Goal: Task Accomplishment & Management: Use online tool/utility

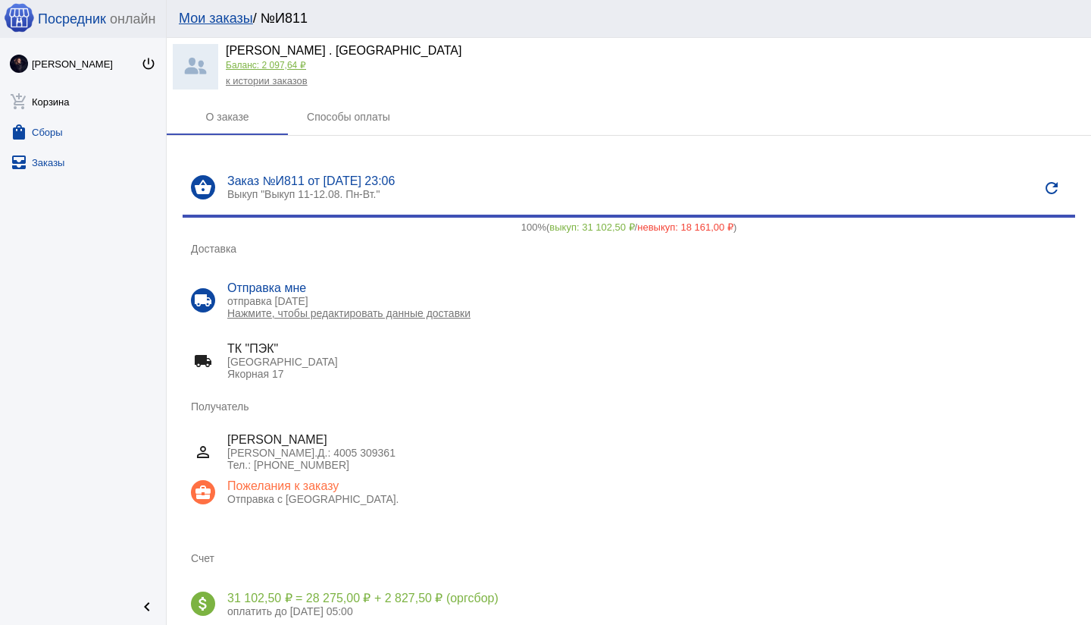
click at [60, 132] on link "shopping_bag Сборы" at bounding box center [83, 129] width 166 height 30
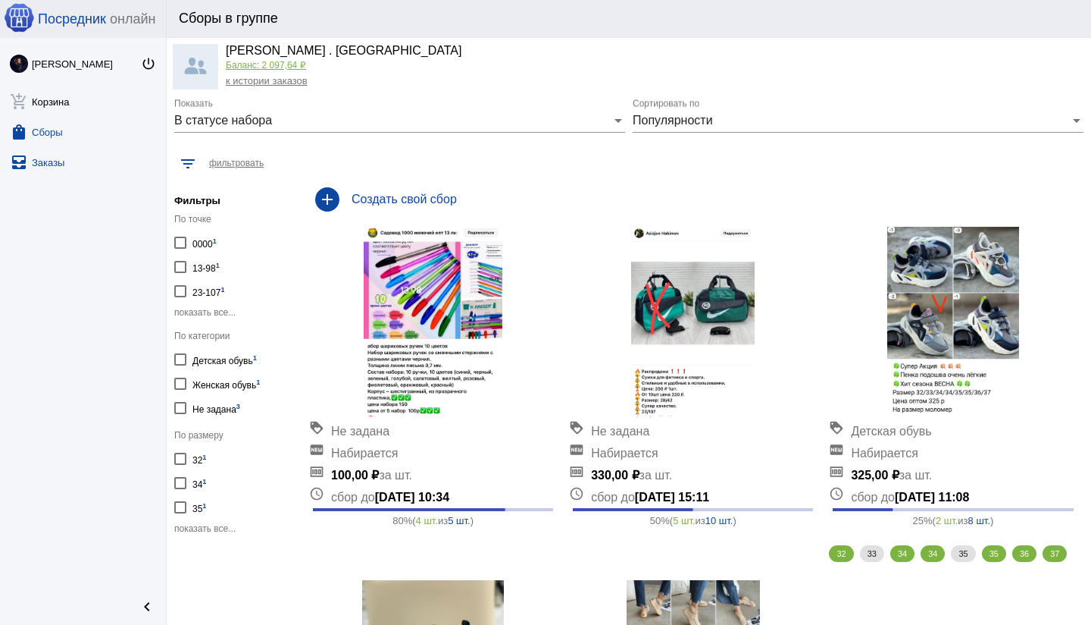
click at [52, 158] on link "all_inbox Заказы" at bounding box center [83, 159] width 166 height 30
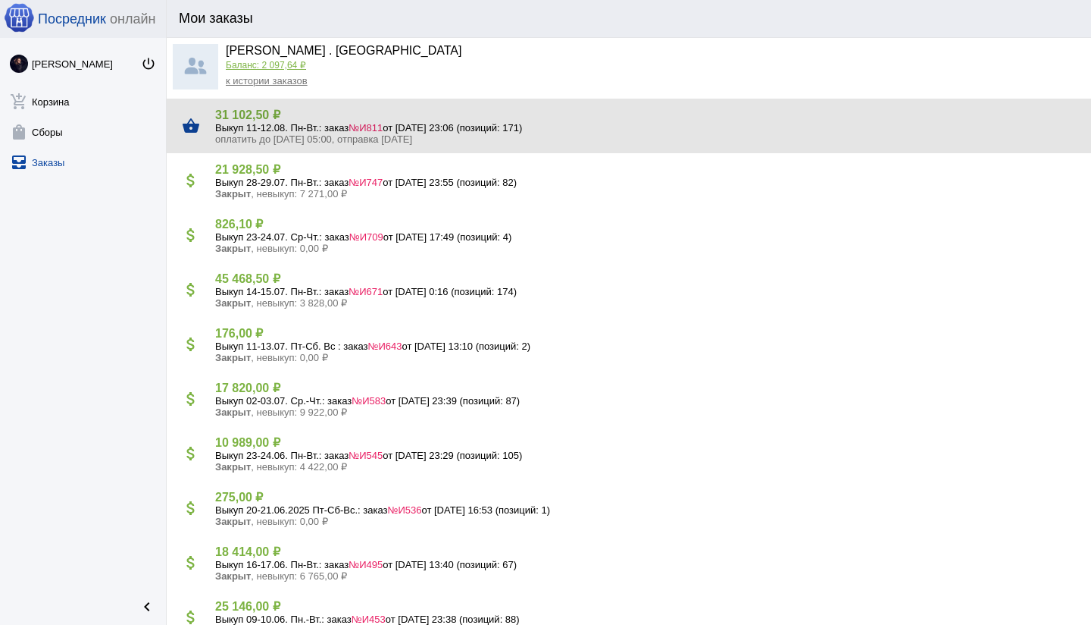
click at [383, 126] on span "№И811" at bounding box center [366, 127] width 34 height 11
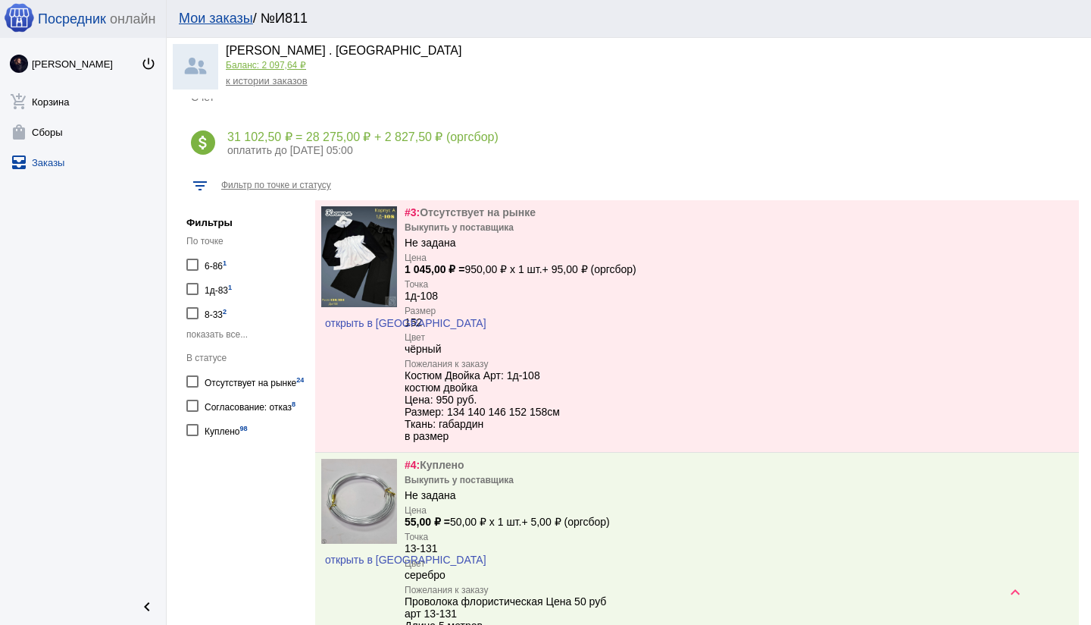
scroll to position [486, 0]
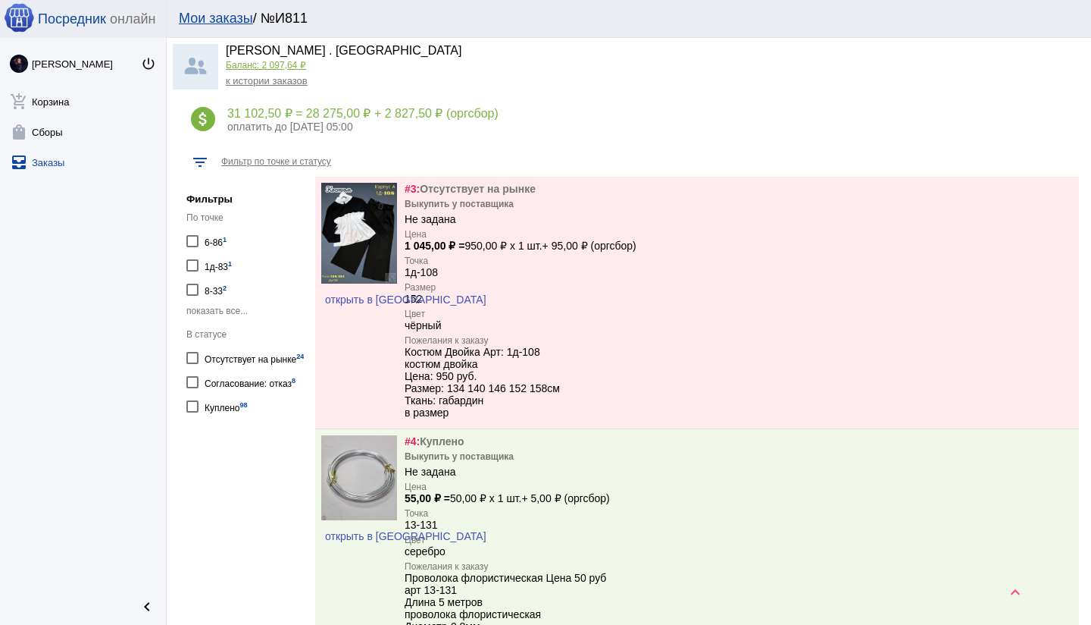
click at [249, 392] on div "Согласование: отказ 8" at bounding box center [250, 381] width 91 height 20
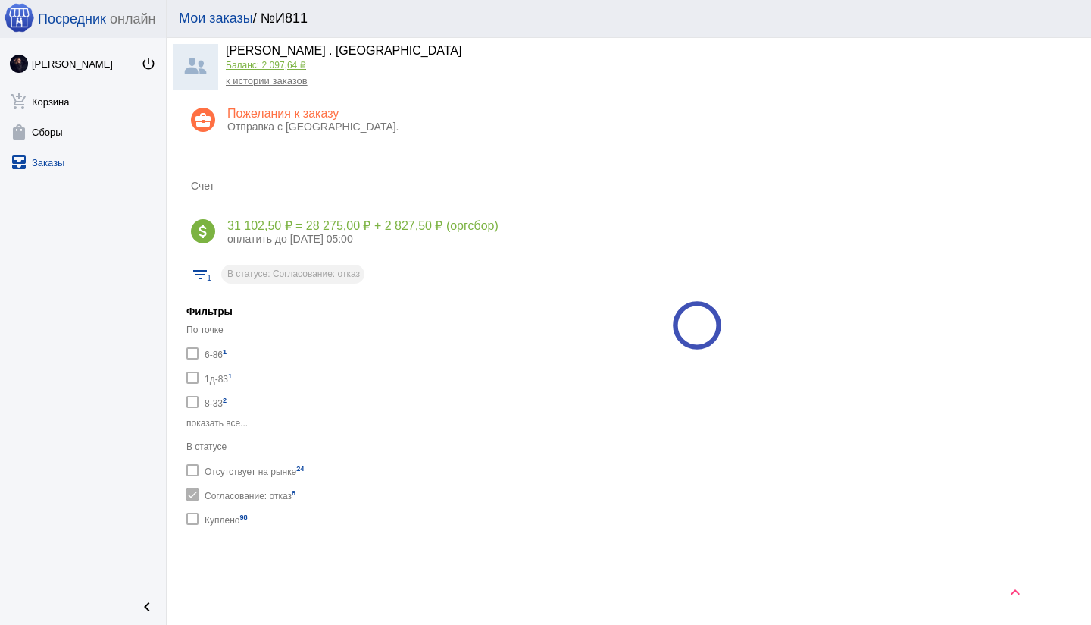
scroll to position [484, 0]
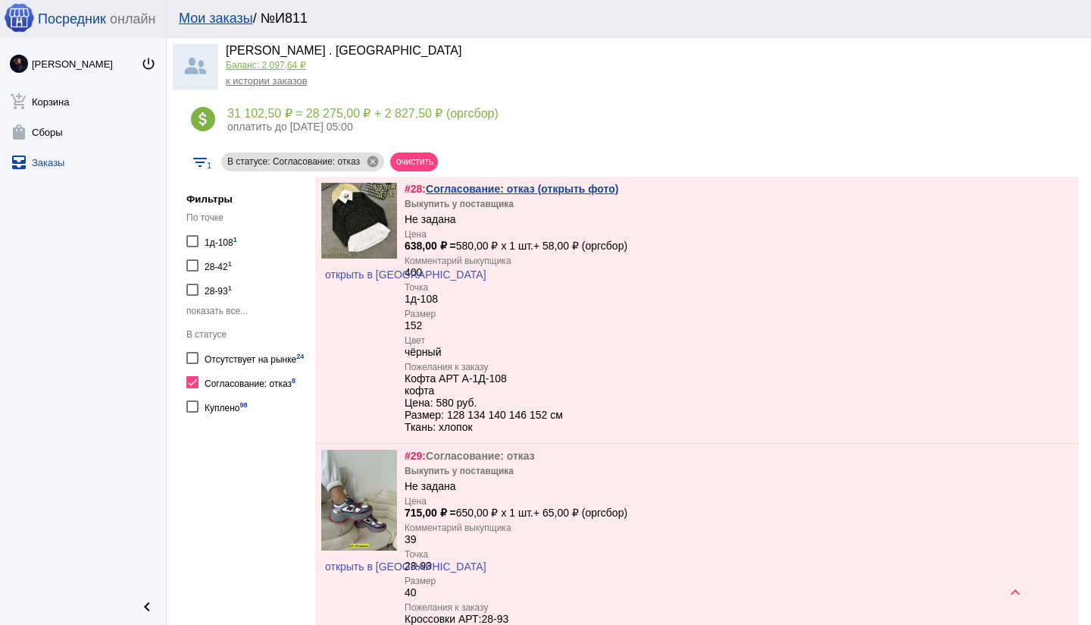
click at [282, 360] on div "Отсутствует на рынке 24" at bounding box center [254, 357] width 99 height 20
checkbox input "true"
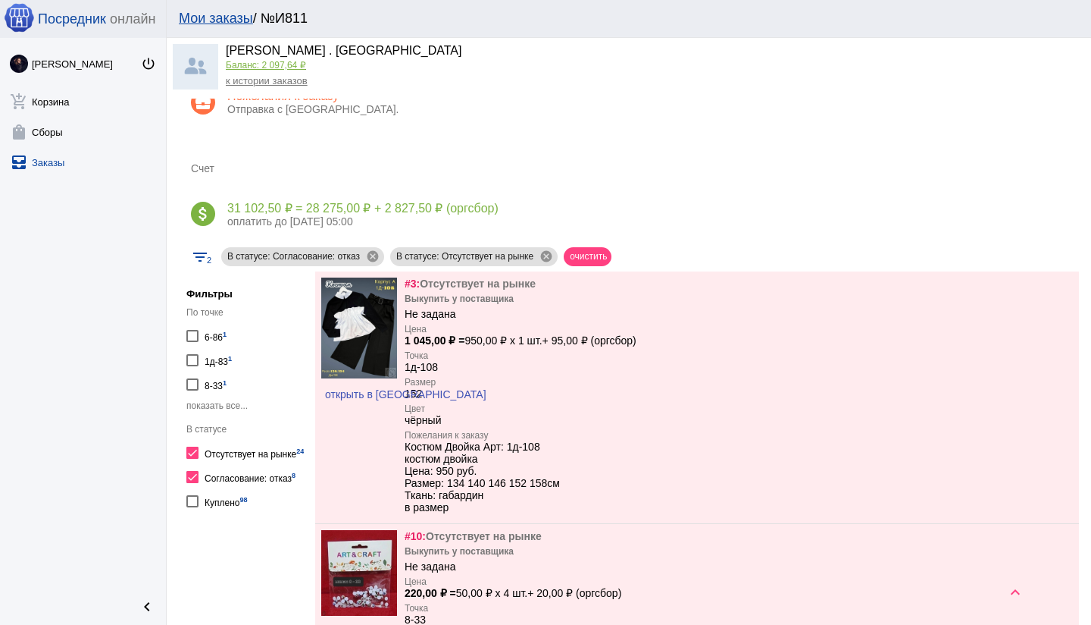
scroll to position [484, 0]
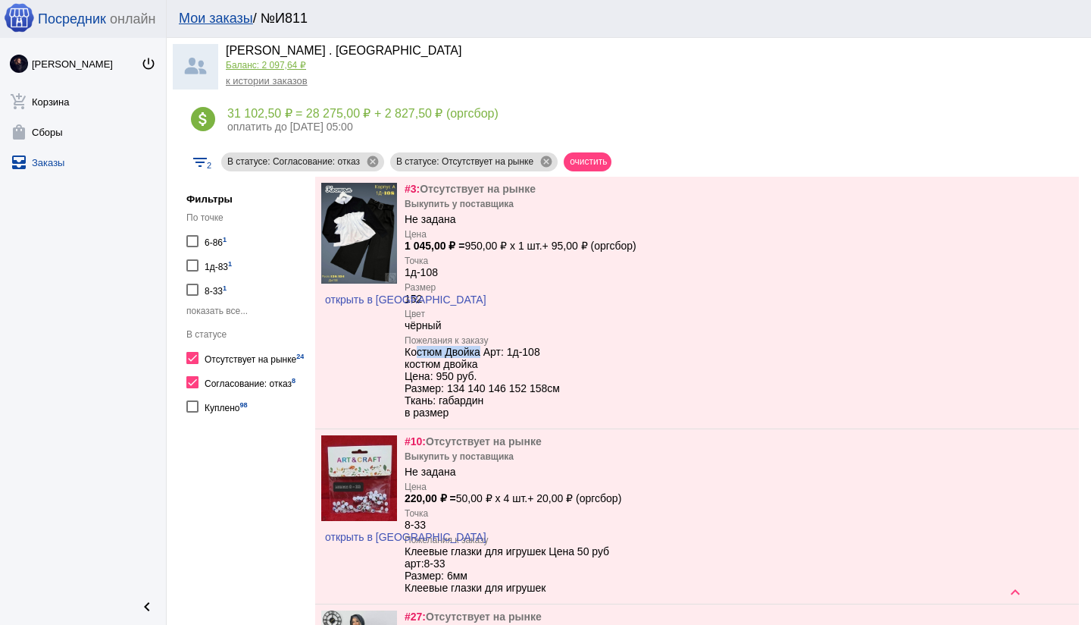
drag, startPoint x: 485, startPoint y: 355, endPoint x: 403, endPoint y: 355, distance: 81.9
click at [402, 355] on div "открыть в VK #3: Отсутствует на рынке Выкупить у поставщика Не задана Цена 1 04…" at bounding box center [697, 303] width 764 height 252
copy div "Костюм Двойка"
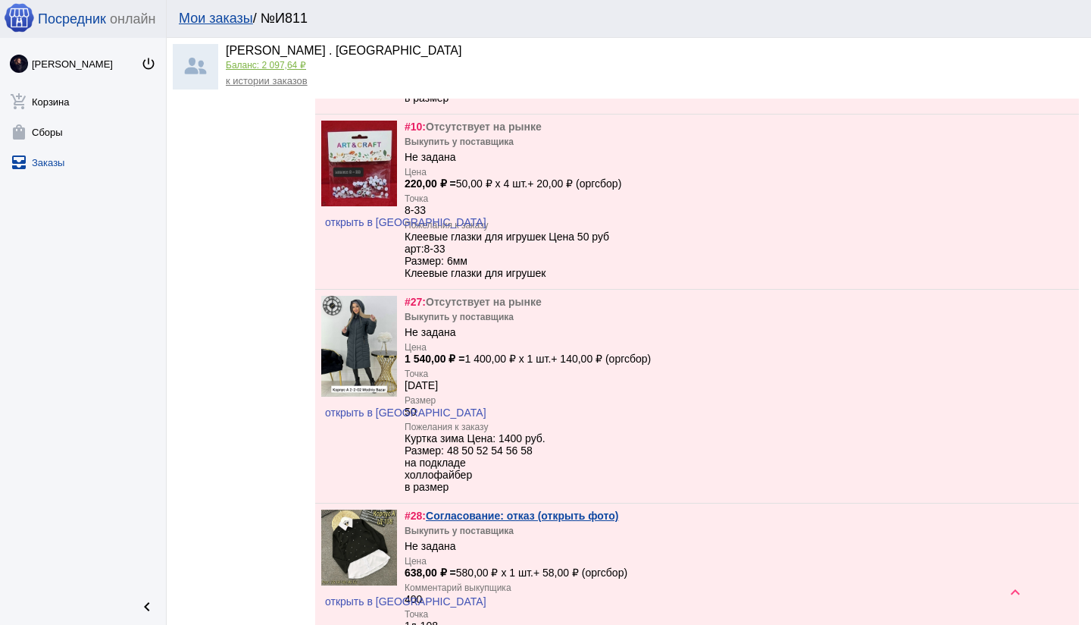
scroll to position [787, 0]
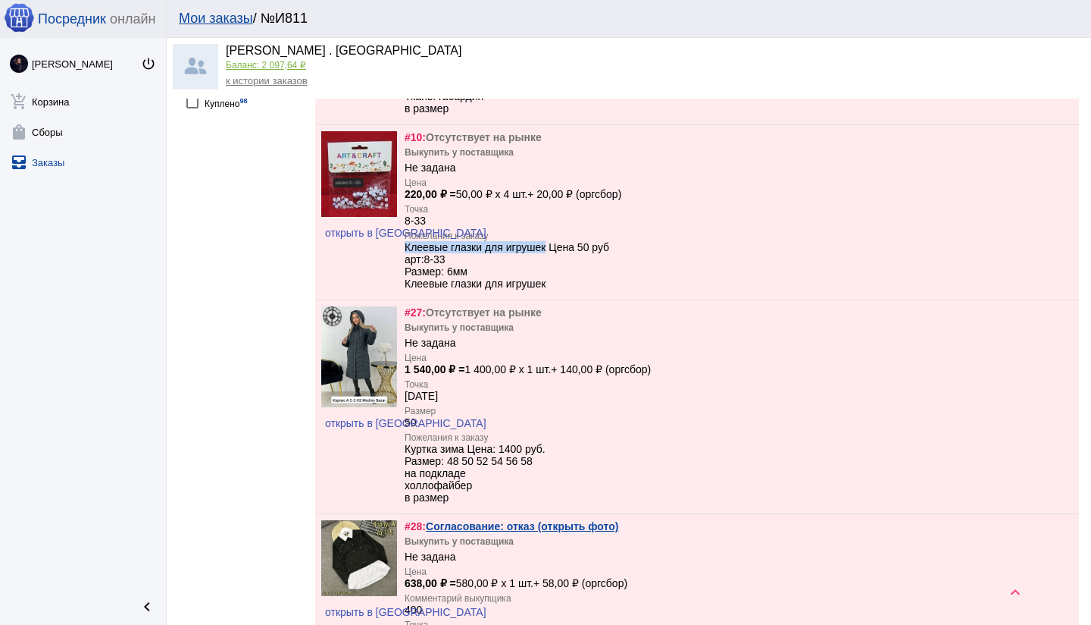
drag, startPoint x: 406, startPoint y: 250, endPoint x: 551, endPoint y: 254, distance: 144.8
click at [551, 254] on div "Клеевые глазки для игрушек Цена 50 руб арт:8-33 Размер: 6мм Клеевые глазки для …" at bounding box center [507, 265] width 205 height 49
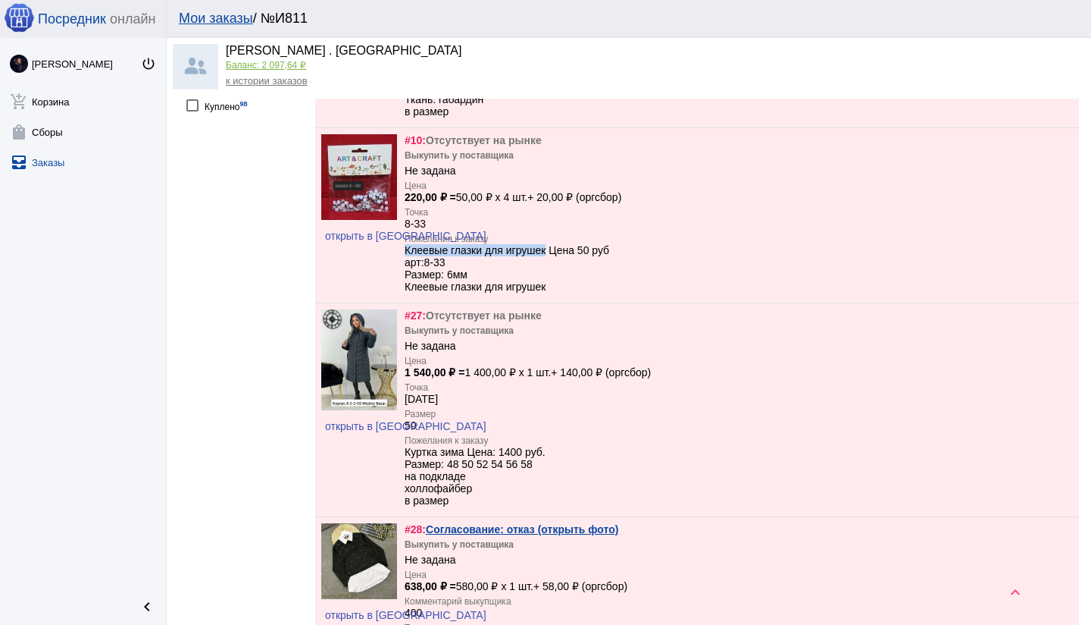
copy div "Клеевые глазки для игрушек"
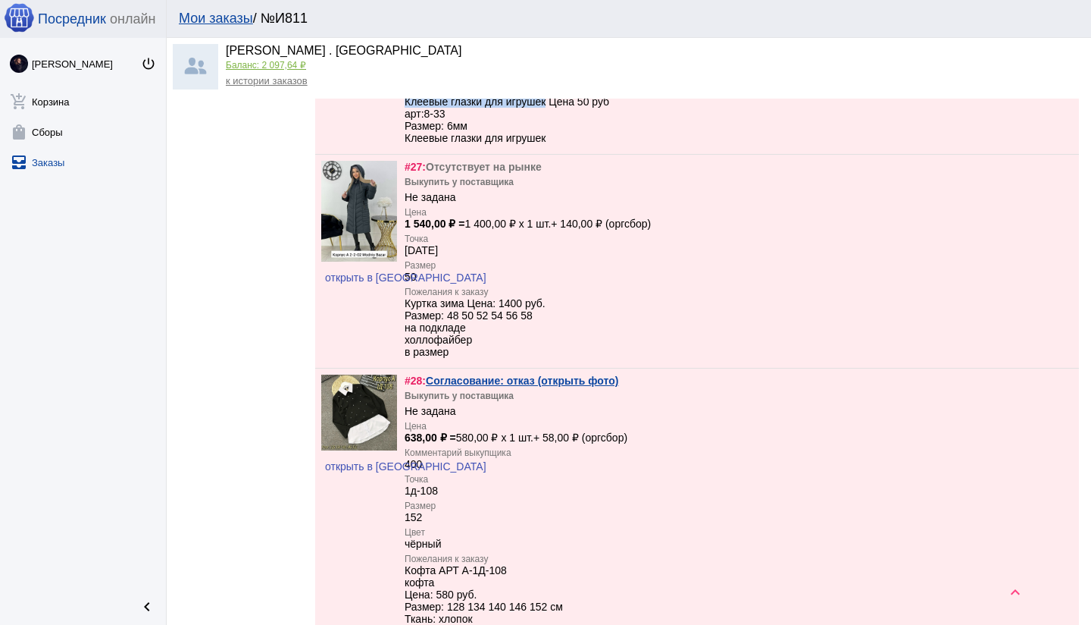
scroll to position [935, 0]
drag, startPoint x: 461, startPoint y: 310, endPoint x: 404, endPoint y: 309, distance: 56.8
click at [402, 310] on div "открыть в VK #27: Отсутствует на рынке Выкупить у поставщика Не задана Цена 1 5…" at bounding box center [697, 260] width 764 height 213
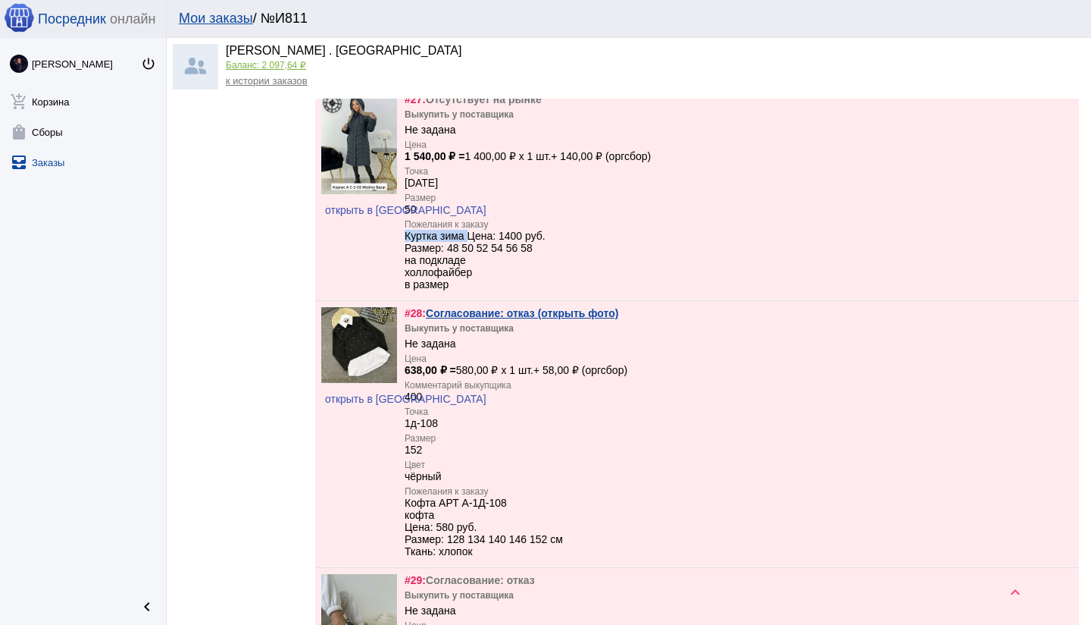
scroll to position [1093, 0]
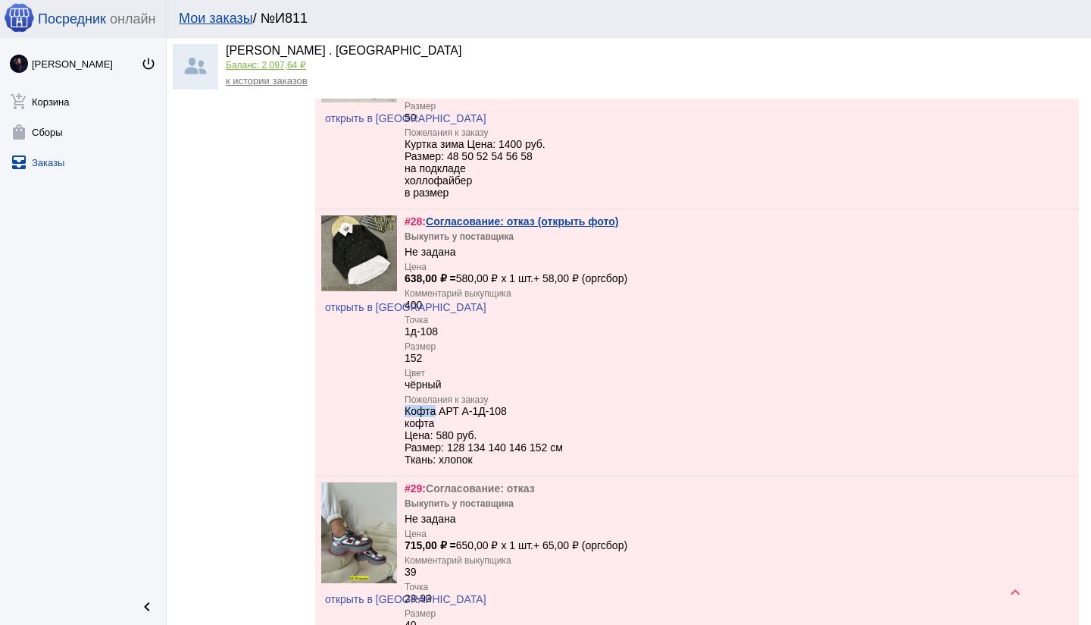
drag, startPoint x: 437, startPoint y: 421, endPoint x: 407, endPoint y: 419, distance: 30.4
click at [407, 419] on div "Кофта АРТ А-1Д-108 кофта Цена: 580 руб. Размер: 128 134 140 146 152 см Ткань: х…" at bounding box center [484, 435] width 158 height 61
copy div "Кофта"
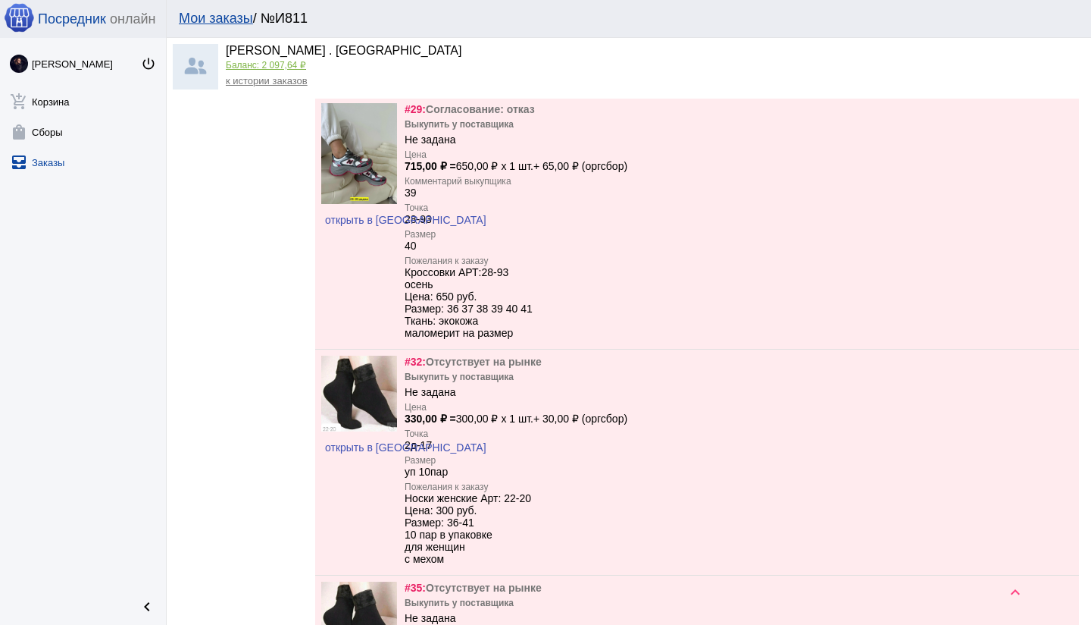
scroll to position [1434, 0]
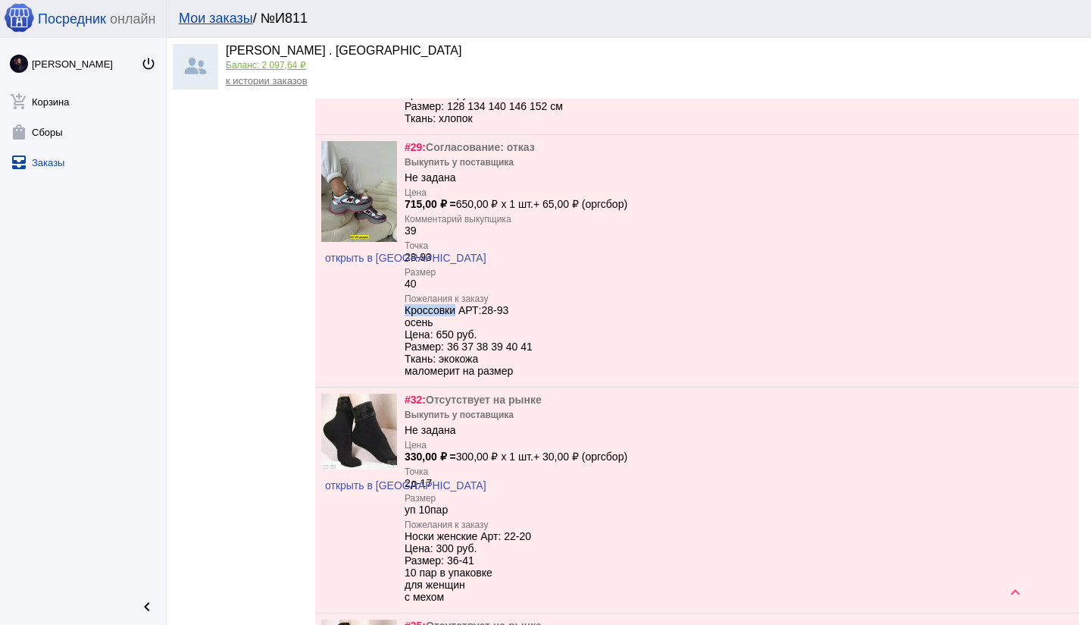
drag, startPoint x: 460, startPoint y: 322, endPoint x: 405, endPoint y: 321, distance: 55.3
click at [405, 321] on div "Кроссовки АРТ:28-93 осень Цена: 650 руб. Размер: 36 37 38 39 40 41 Ткань: экоко…" at bounding box center [469, 340] width 128 height 73
copy div "Кроссовки"
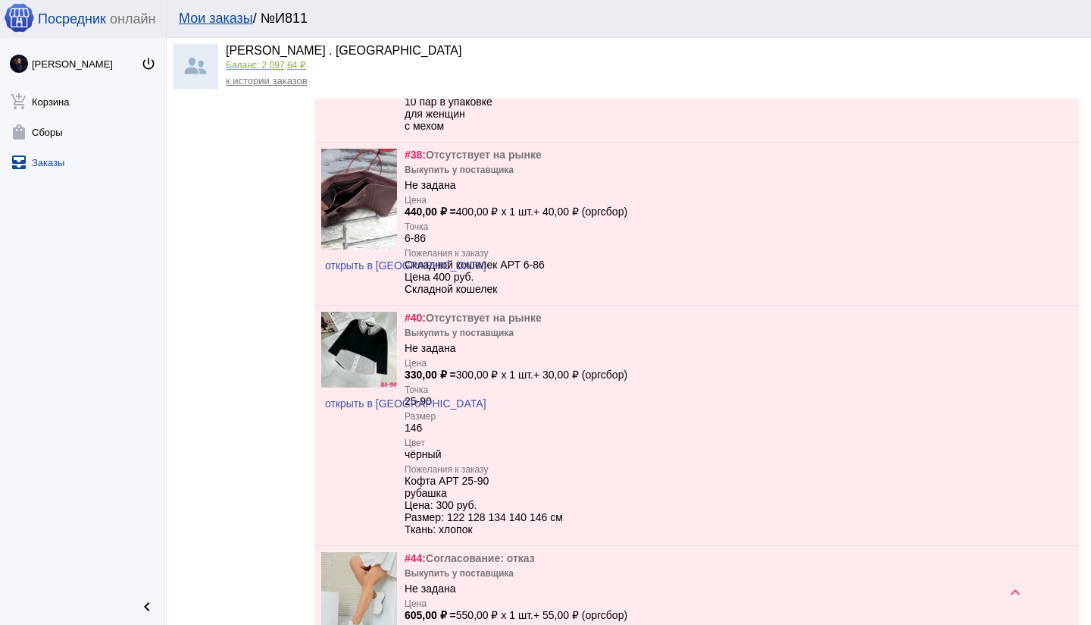
scroll to position [2154, 0]
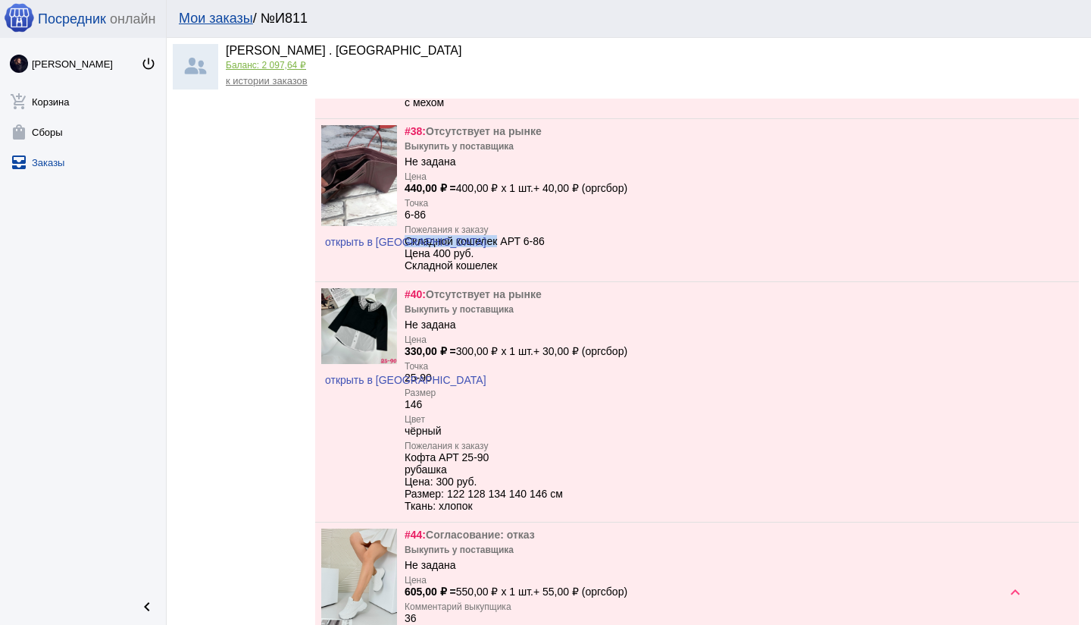
drag, startPoint x: 501, startPoint y: 258, endPoint x: 405, endPoint y: 258, distance: 95.5
click at [405, 258] on div "Складной кошелек АРТ 6-86 Цена 400 руб. Складной кошелек" at bounding box center [475, 253] width 140 height 36
copy div "Складной кошелек"
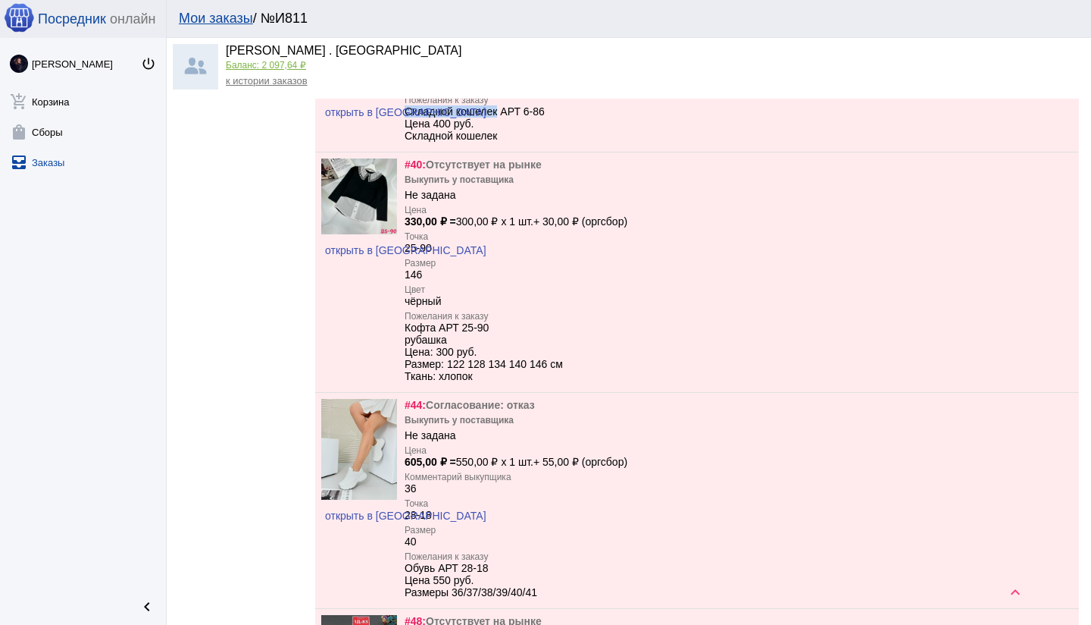
scroll to position [2336, 0]
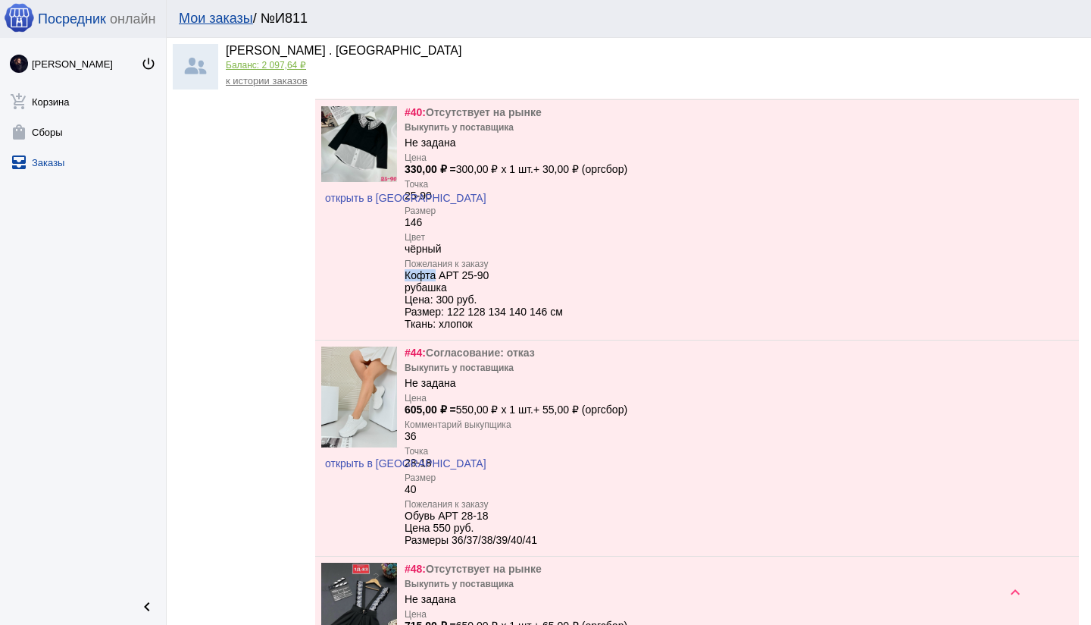
drag, startPoint x: 438, startPoint y: 295, endPoint x: 404, endPoint y: 293, distance: 34.1
click at [403, 293] on div "открыть в VK #40: Отсутствует на рынке Выкупить у поставщика Не задана Цена 330…" at bounding box center [697, 220] width 764 height 240
copy div "Кофта"
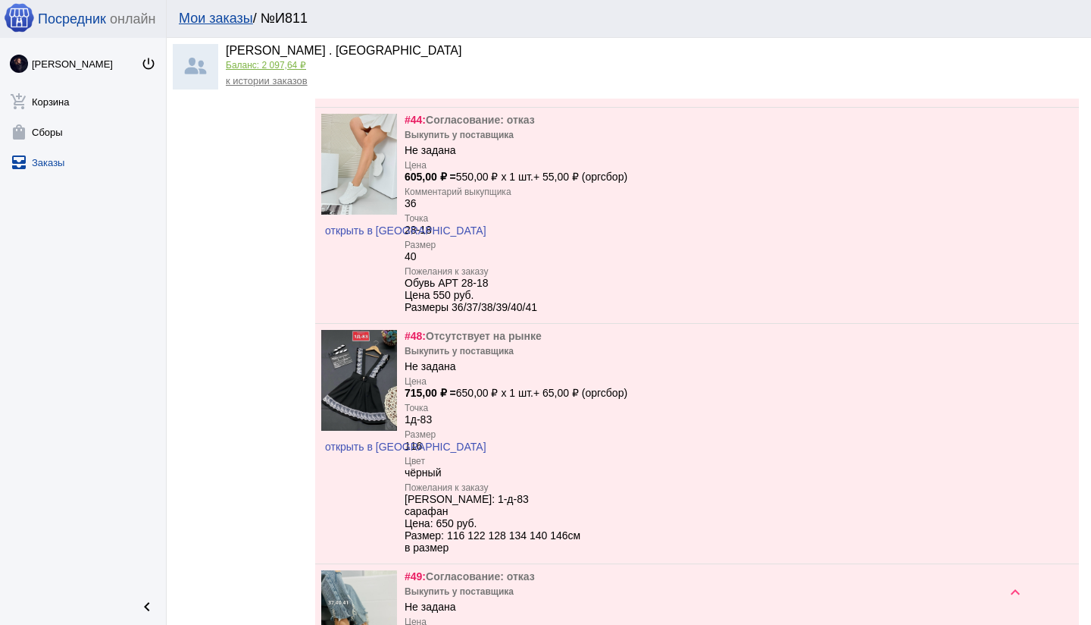
scroll to position [2570, 0]
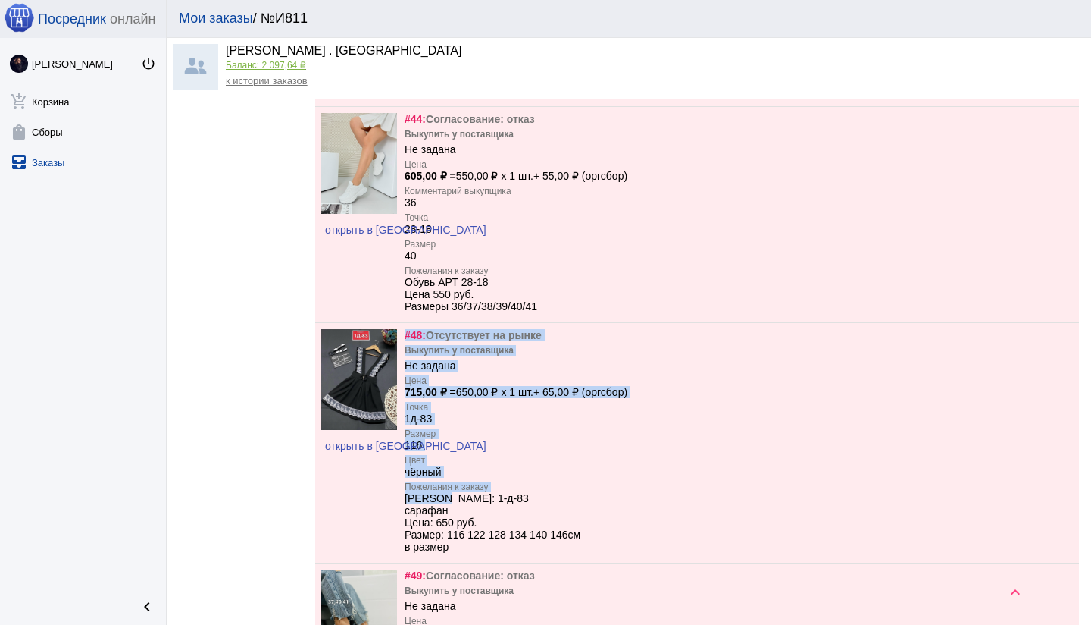
drag, startPoint x: 451, startPoint y: 522, endPoint x: 398, endPoint y: 524, distance: 53.1
click at [398, 524] on div "открыть в VK #48: Отсутствует на рынке Выкупить у поставщика Не задана Цена 715…" at bounding box center [697, 443] width 764 height 240
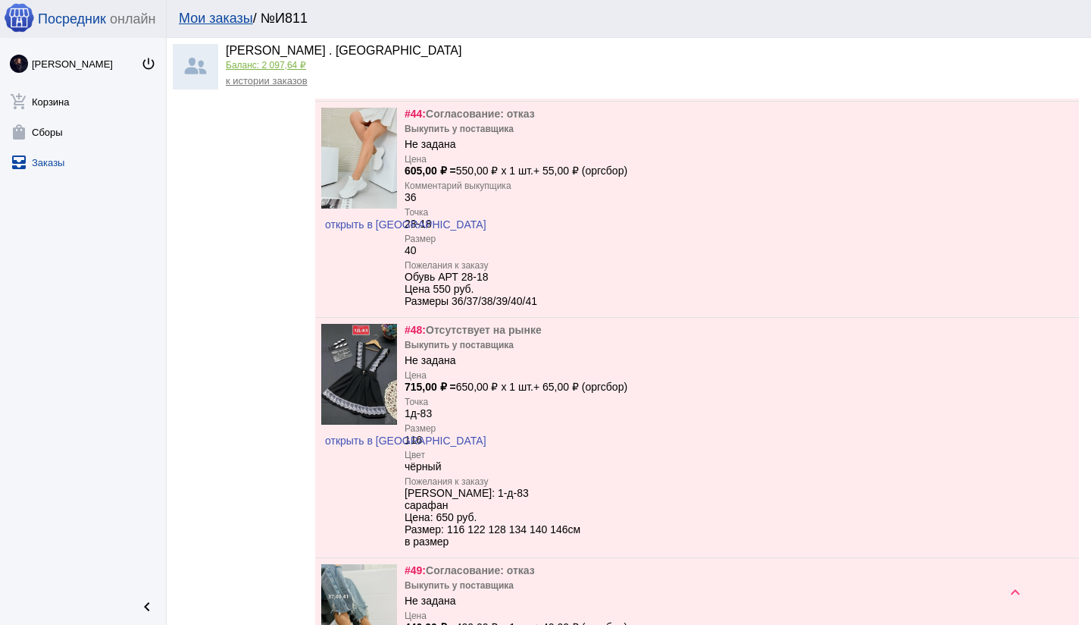
drag, startPoint x: 679, startPoint y: 359, endPoint x: 672, endPoint y: 360, distance: 7.6
click at [679, 359] on div "#48: Отсутствует на рынке Выкупить у поставщика Не задана Цена 715,00 ₽ = 650,0…" at bounding box center [739, 437] width 668 height 227
drag, startPoint x: 437, startPoint y: 299, endPoint x: 402, endPoint y: 298, distance: 35.6
click at [402, 298] on div "открыть в VK #44: Согласование: отказ Выкупить у поставщика Не задана Цена 605,…" at bounding box center [697, 209] width 764 height 215
copy div "Обувь"
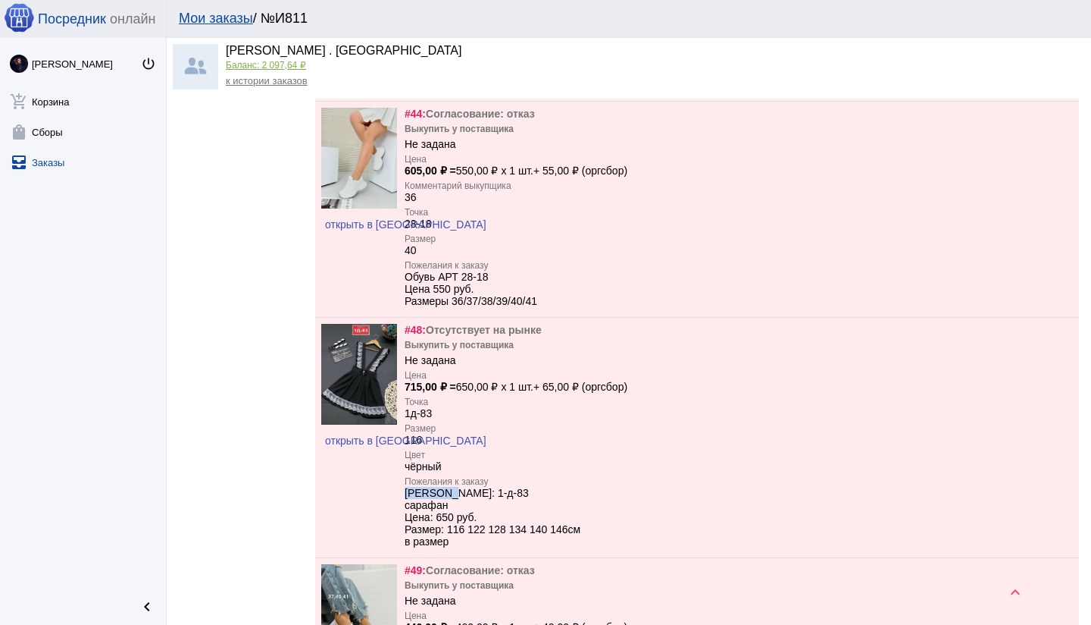
drag, startPoint x: 441, startPoint y: 518, endPoint x: 405, endPoint y: 516, distance: 36.5
click at [405, 516] on div "Сарафан Арт: 1-д-83 сарафан Цена: 650 руб. Размер: 116 122 128 134 140 146см в …" at bounding box center [493, 517] width 176 height 61
copy div "Сарафан"
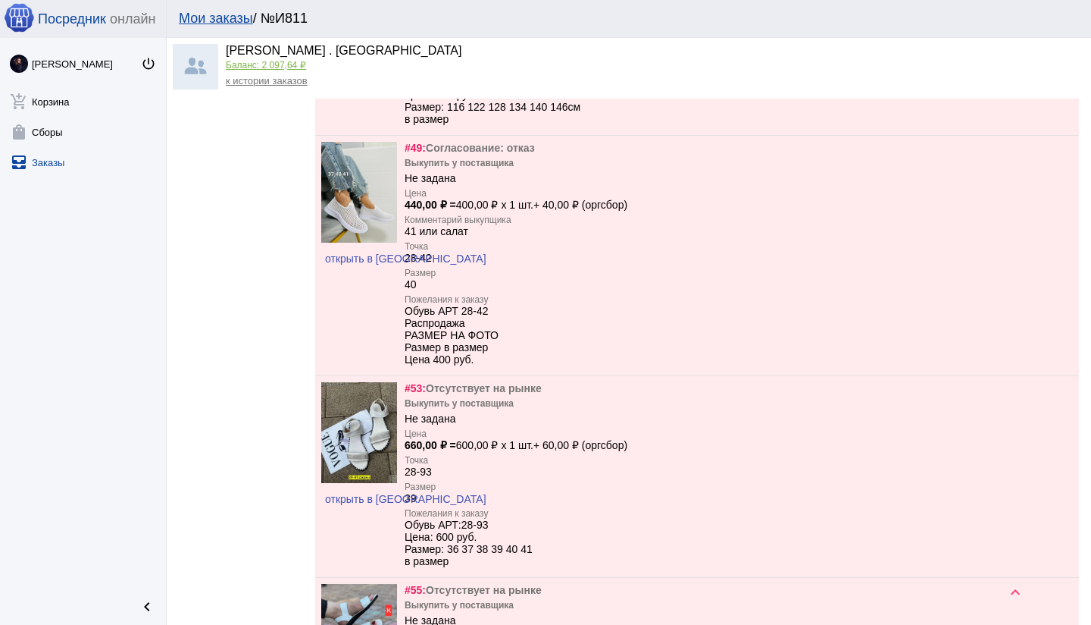
scroll to position [2996, 0]
drag, startPoint x: 435, startPoint y: 339, endPoint x: 406, endPoint y: 338, distance: 28.8
click at [406, 338] on div "Обувь АРТ 28-42 Распродажа РАЗМЕР НА ФОТО Размер в размер Цена 400 руб." at bounding box center [452, 335] width 94 height 61
copy div "Обувь"
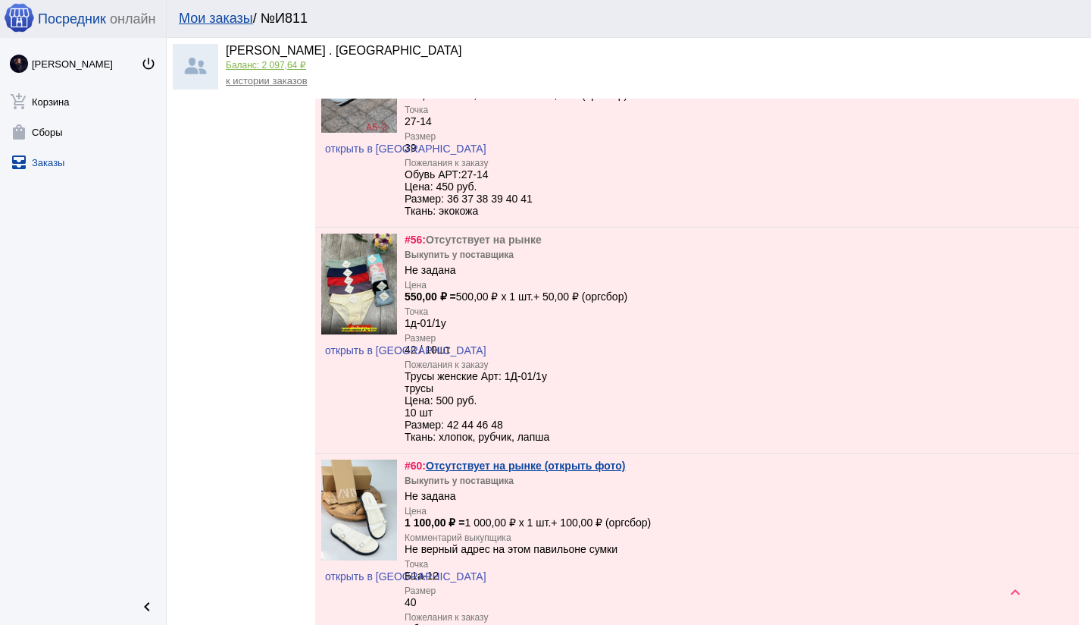
scroll to position [3619, 0]
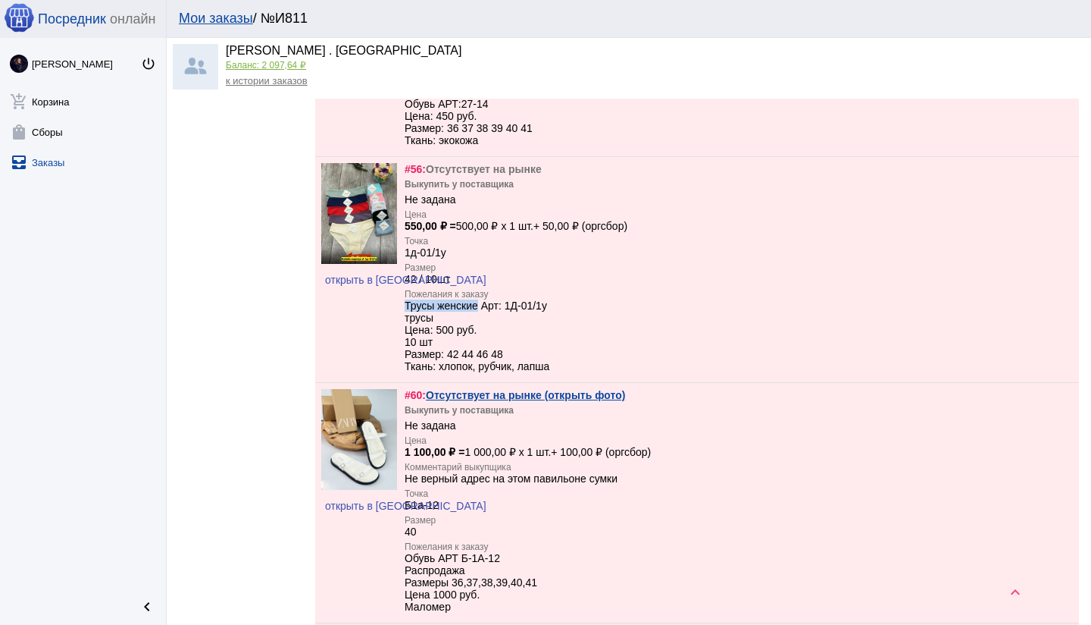
drag, startPoint x: 482, startPoint y: 340, endPoint x: 405, endPoint y: 337, distance: 76.6
click at [405, 337] on div "Трусы женские Арт: 1Д-01/1у трусы Цена: 500 руб. 10 шт Размер: 42 44 46 48 Ткан…" at bounding box center [477, 335] width 145 height 73
copy div "Трусы женские"
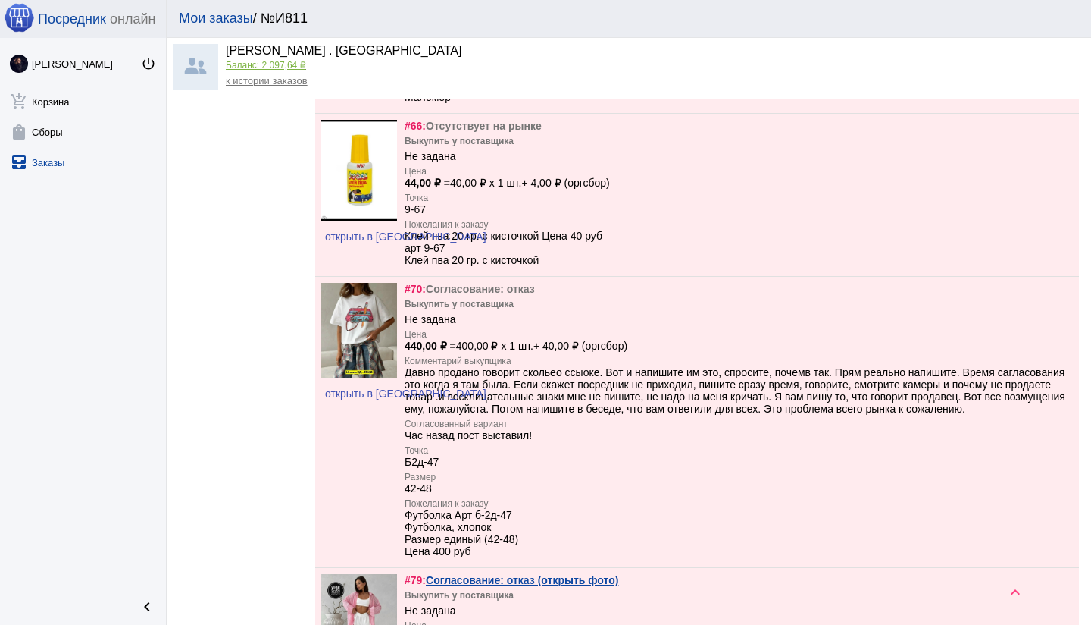
scroll to position [4127, 0]
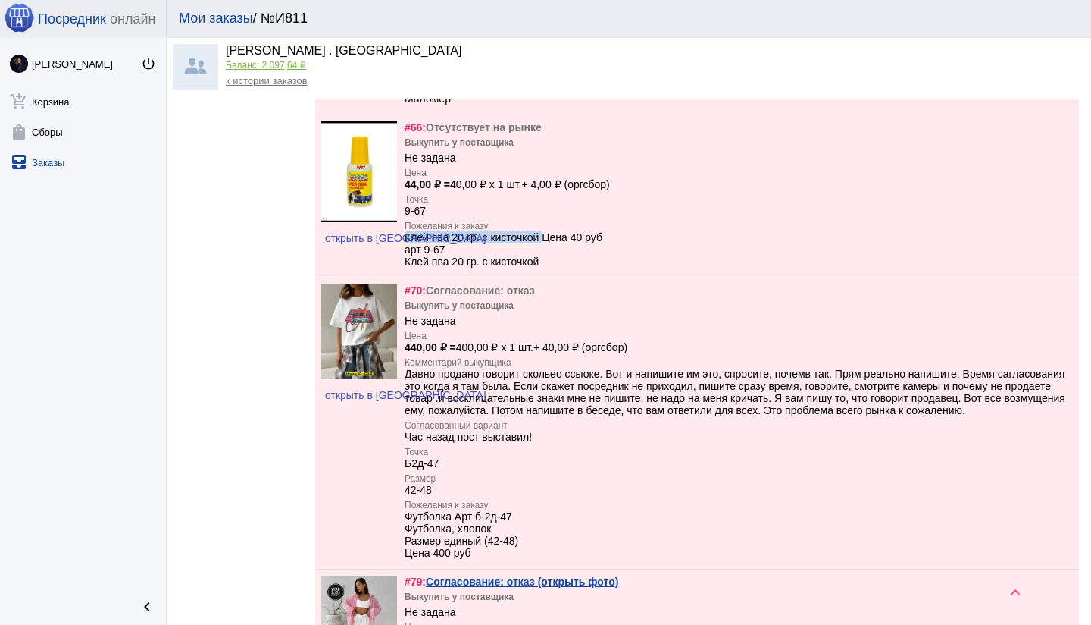
drag, startPoint x: 547, startPoint y: 273, endPoint x: 405, endPoint y: 273, distance: 141.7
click at [405, 268] on div "Клей пва 20 гр. с кисточкой Цена 40 руб арт 9-67 Клей пва 20 гр. с кисточкой" at bounding box center [504, 249] width 198 height 36
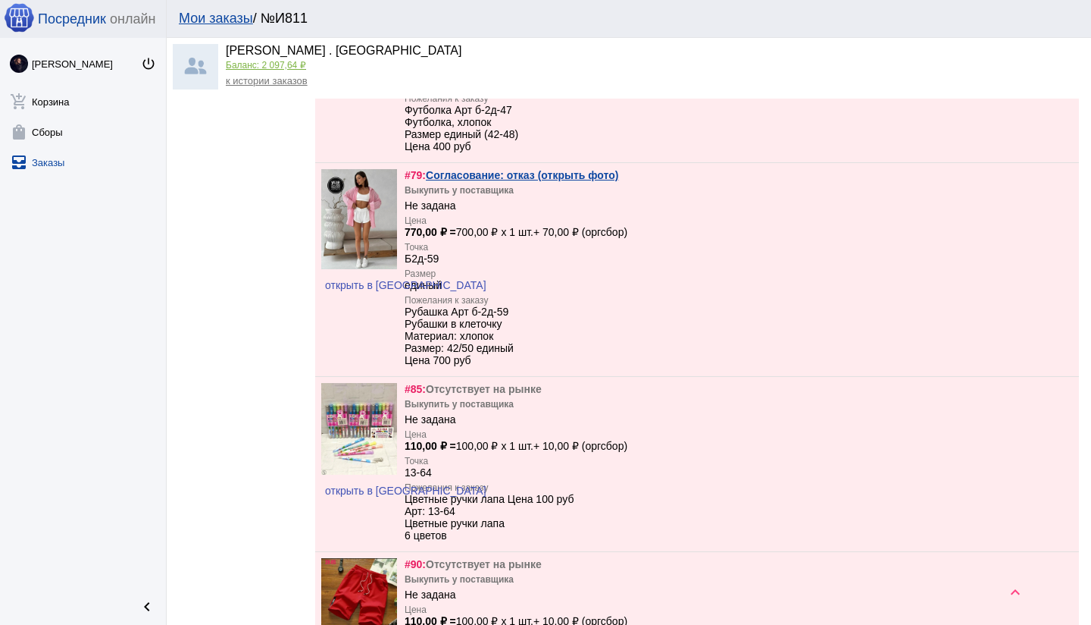
scroll to position [4537, 0]
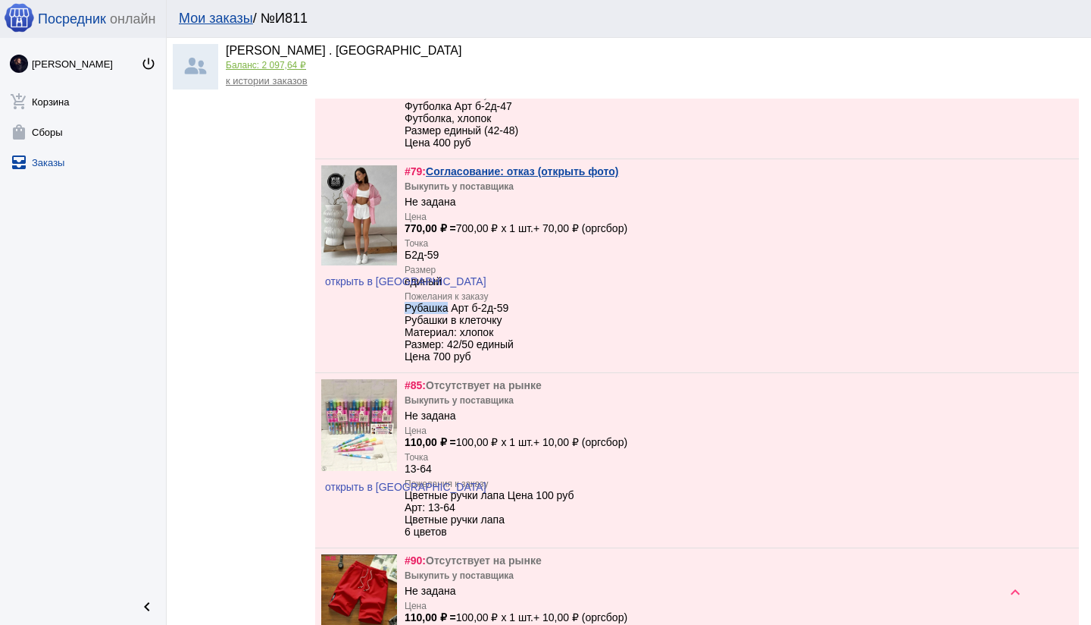
drag, startPoint x: 449, startPoint y: 350, endPoint x: 404, endPoint y: 349, distance: 44.7
click at [405, 349] on div "Рубашка Арт б-2д-59 Рубашки в клеточку Материал: хлопок Размер: 42/50 единый Це…" at bounding box center [459, 332] width 109 height 61
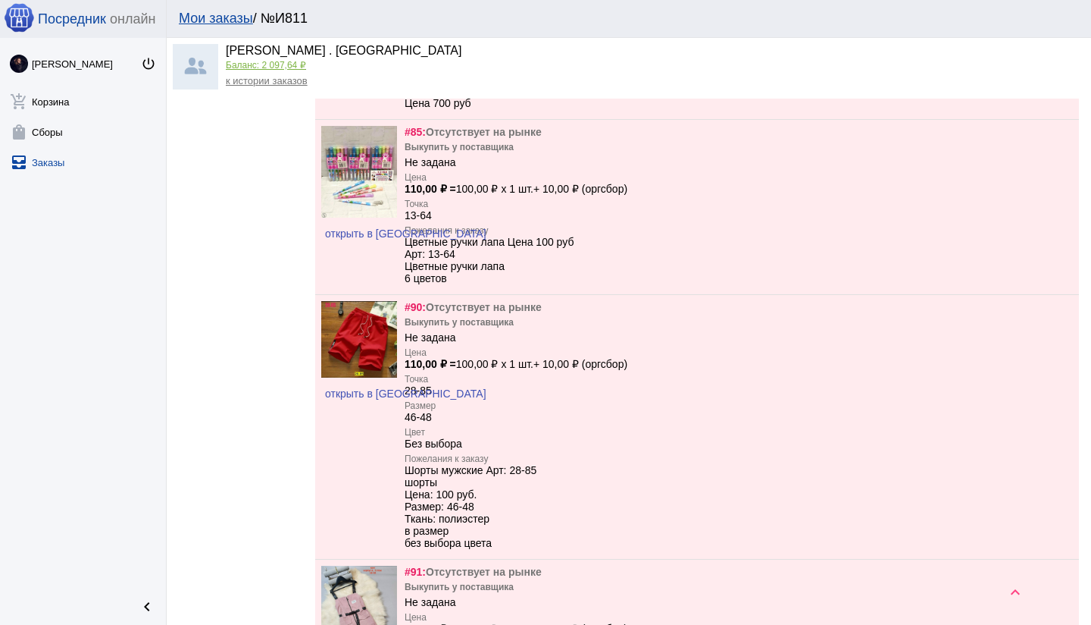
scroll to position [4792, 0]
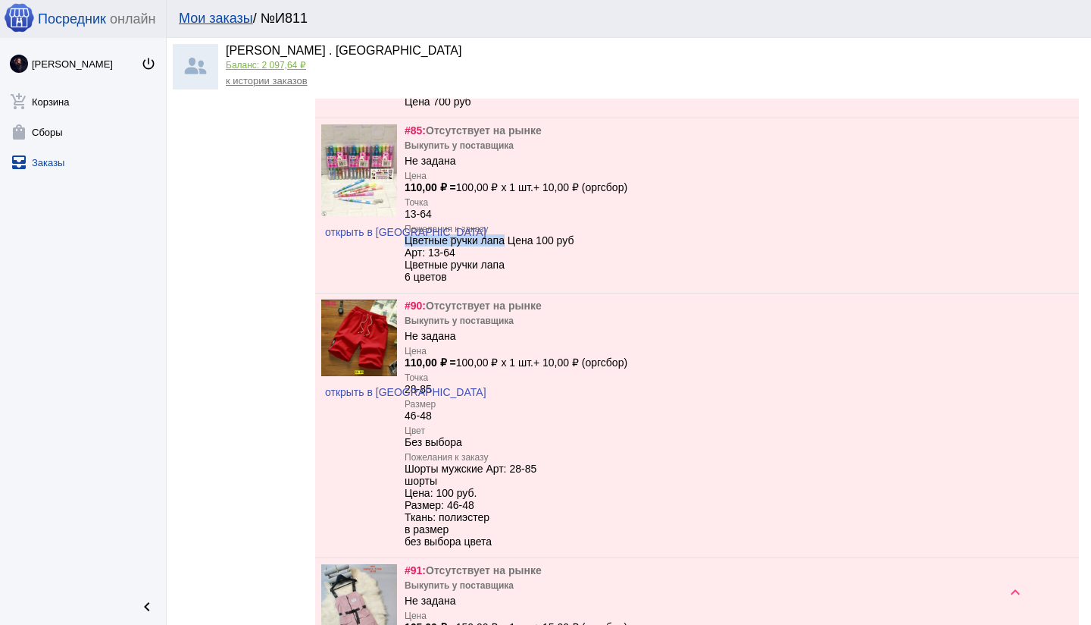
drag, startPoint x: 409, startPoint y: 285, endPoint x: 512, endPoint y: 290, distance: 103.2
click at [506, 283] on div "Цветные ручки лапа Цена 100 руб Арт: 13-64 Цветные ручки лапа 6 цветов" at bounding box center [489, 258] width 169 height 49
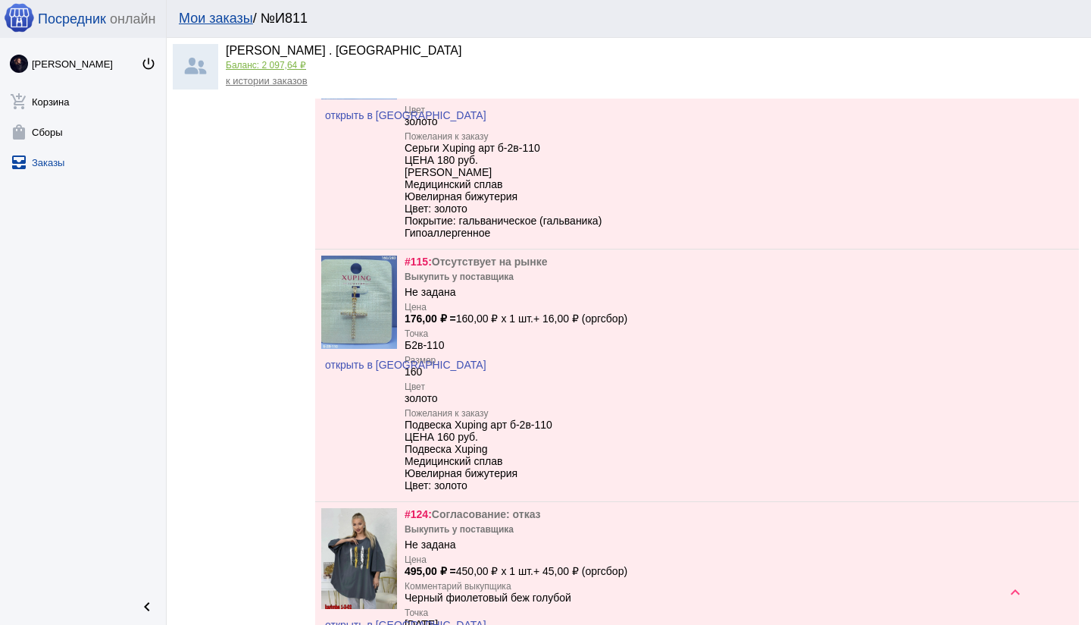
scroll to position [6738, 0]
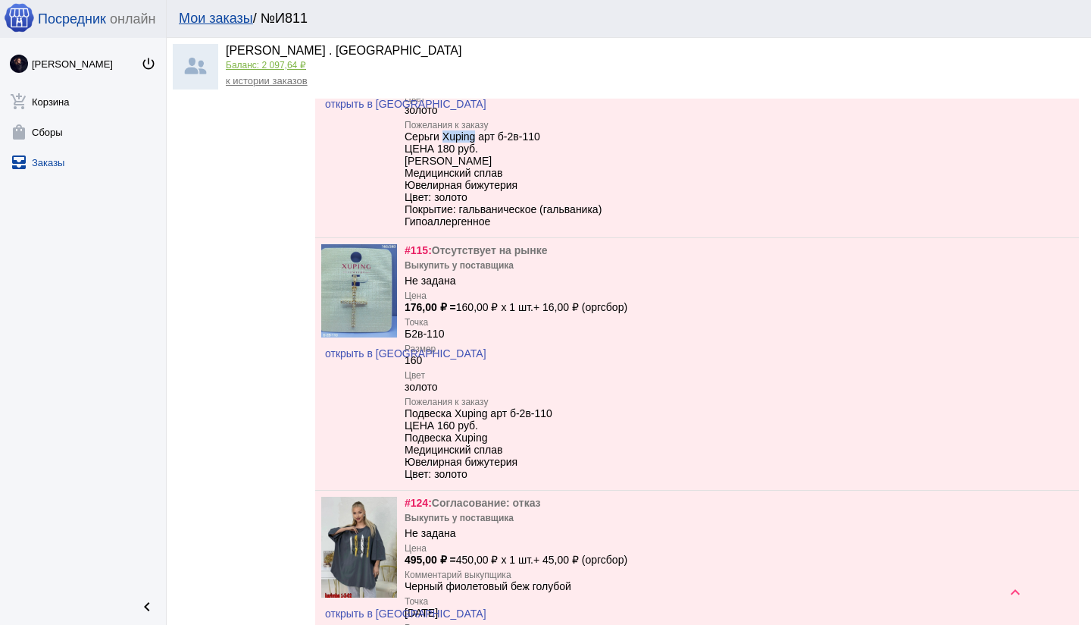
drag, startPoint x: 477, startPoint y: 199, endPoint x: 449, endPoint y: 198, distance: 27.3
click at [447, 199] on div "Серьги Xuping арт б-2в-110 ЦЕНА 180 руб. Серьги Xuping Медицинский сплав Ювелир…" at bounding box center [503, 178] width 197 height 97
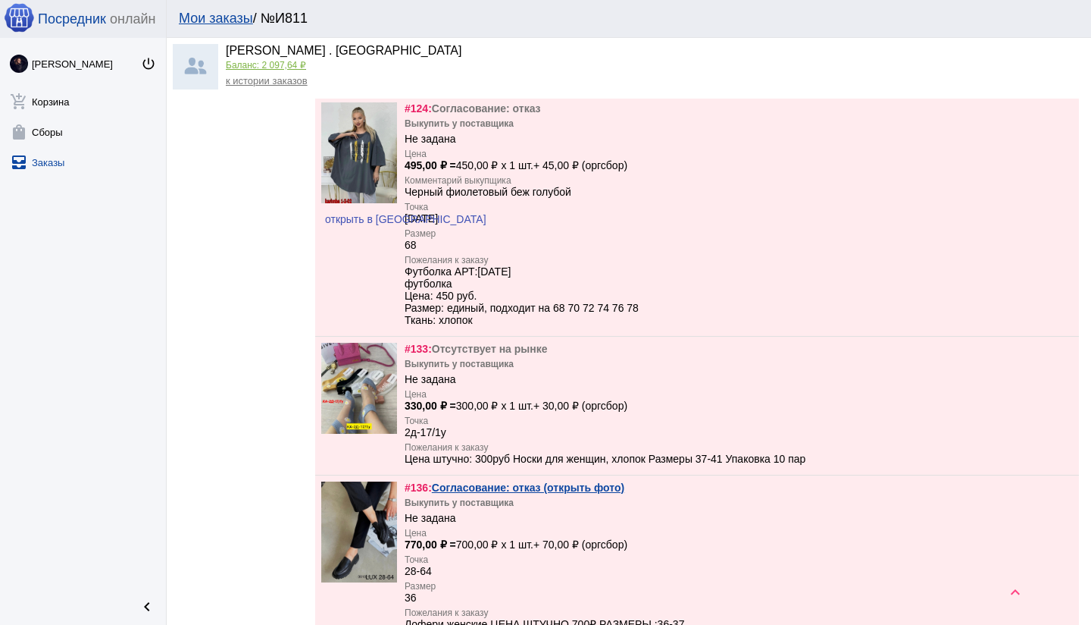
scroll to position [7147, 0]
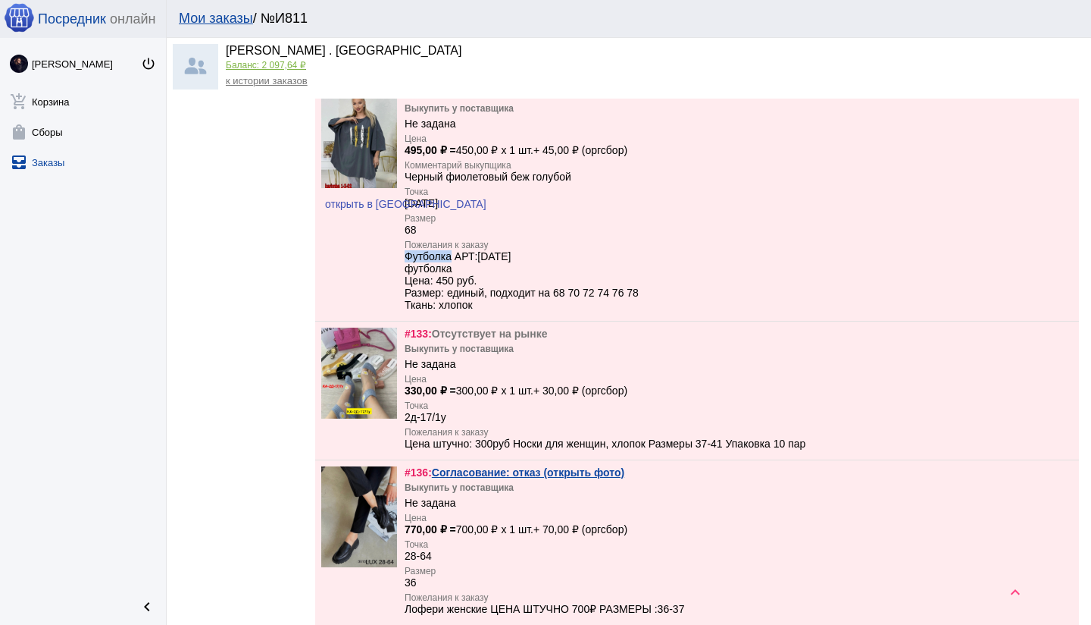
drag, startPoint x: 454, startPoint y: 326, endPoint x: 405, endPoint y: 324, distance: 48.6
click at [405, 311] on div "Футболка АРТ:1-2-02 футболка Цена: 450 руб. Размер: единый, подходит на 68 70 7…" at bounding box center [522, 280] width 234 height 61
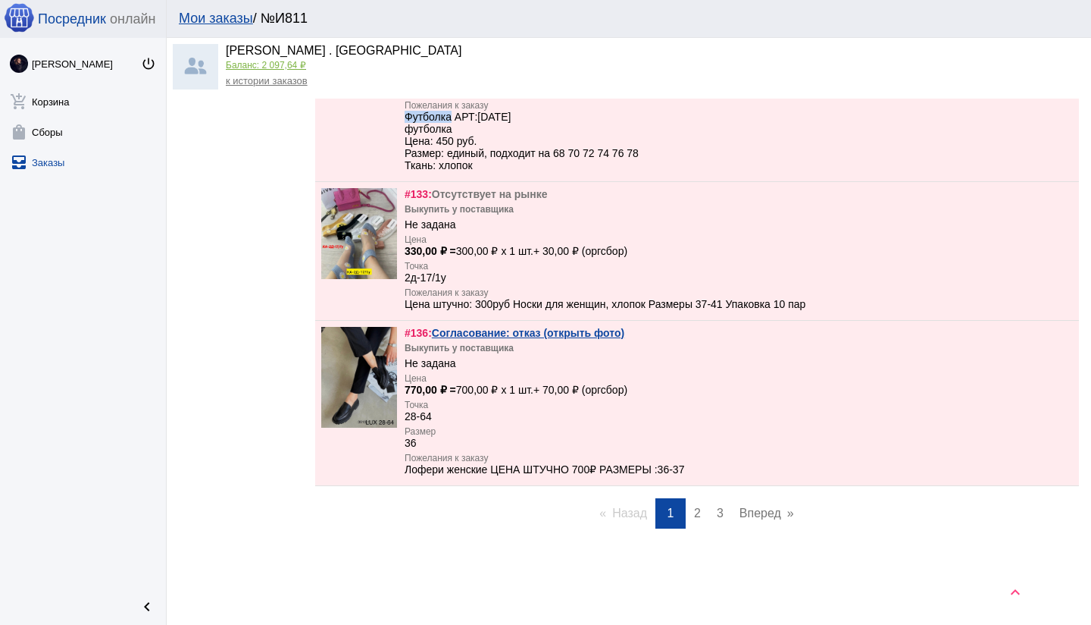
scroll to position [7359, 0]
drag, startPoint x: 700, startPoint y: 509, endPoint x: 604, endPoint y: 463, distance: 106.8
click at [700, 509] on span "2" at bounding box center [697, 512] width 7 height 13
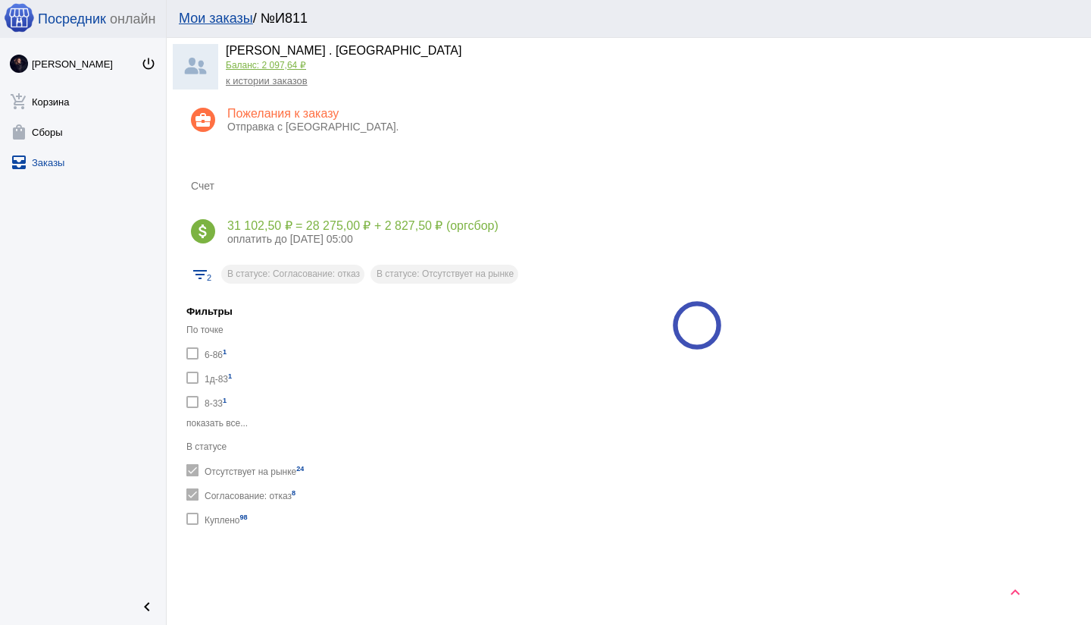
scroll to position [390, 0]
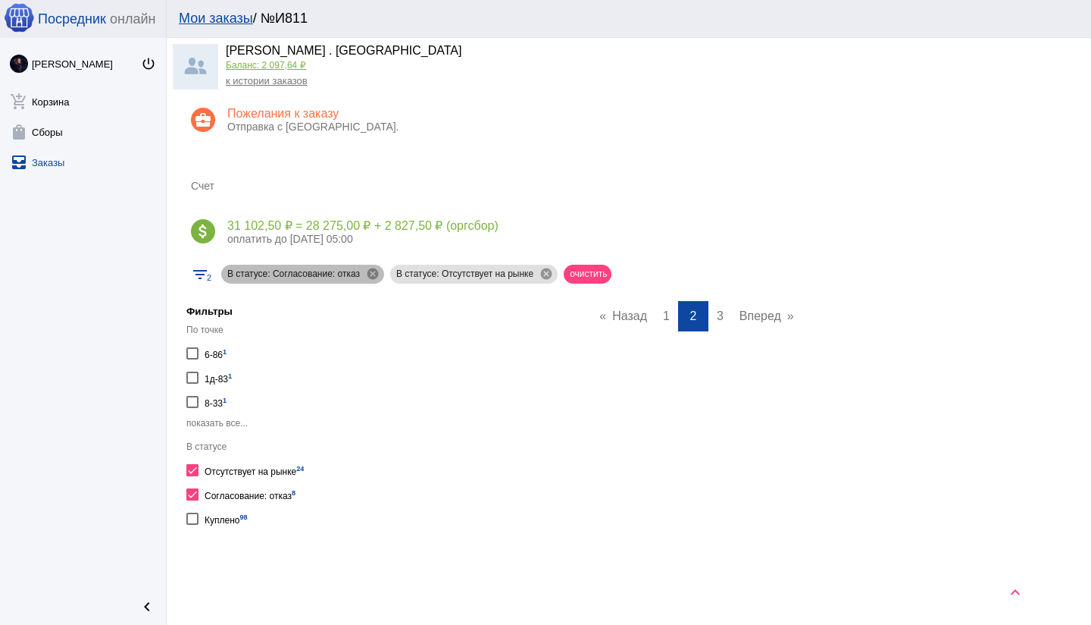
click at [607, 265] on div "В статусе: Согласование: отказ cancel В статусе: Отсутствует на рынке cancel оч…" at bounding box center [416, 273] width 396 height 25
click at [606, 265] on mat-chip "очистить" at bounding box center [588, 274] width 48 height 19
